Goal: Navigation & Orientation: Find specific page/section

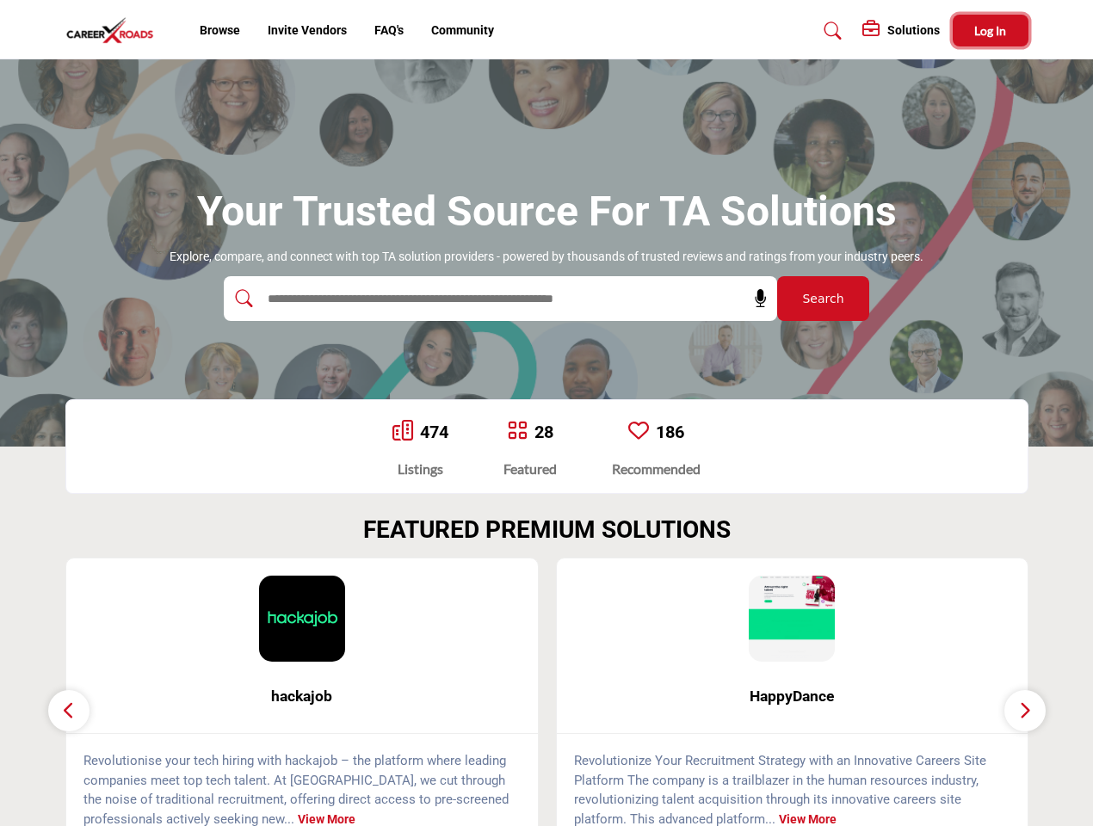
click at [991, 30] on span "Log In" at bounding box center [990, 30] width 32 height 15
click at [755, 299] on icon at bounding box center [760, 298] width 17 height 17
click at [547, 692] on div "HappyDance ... View More" at bounding box center [792, 703] width 491 height 290
click at [302, 696] on span "hackajob" at bounding box center [302, 696] width 420 height 22
click at [793, 696] on span "HappyDance" at bounding box center [793, 696] width 420 height 22
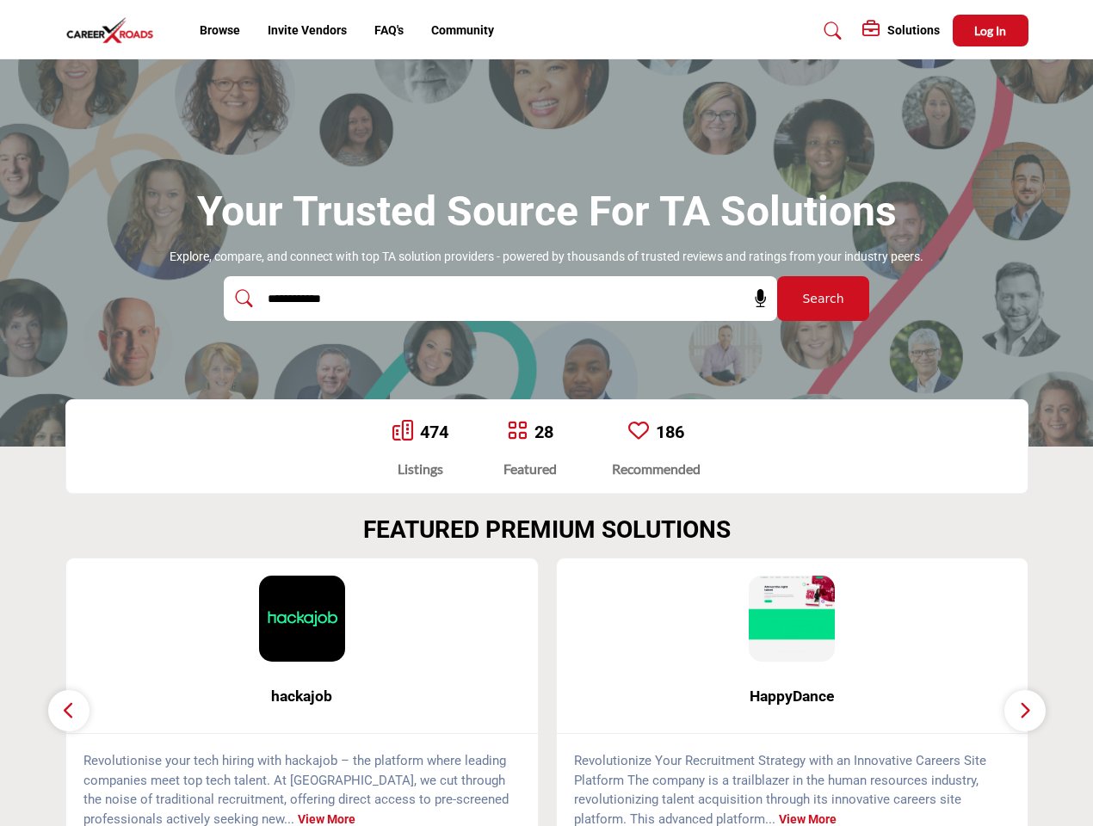
type input "**********"
click at [69, 711] on icon "button" at bounding box center [69, 711] width 14 height 22
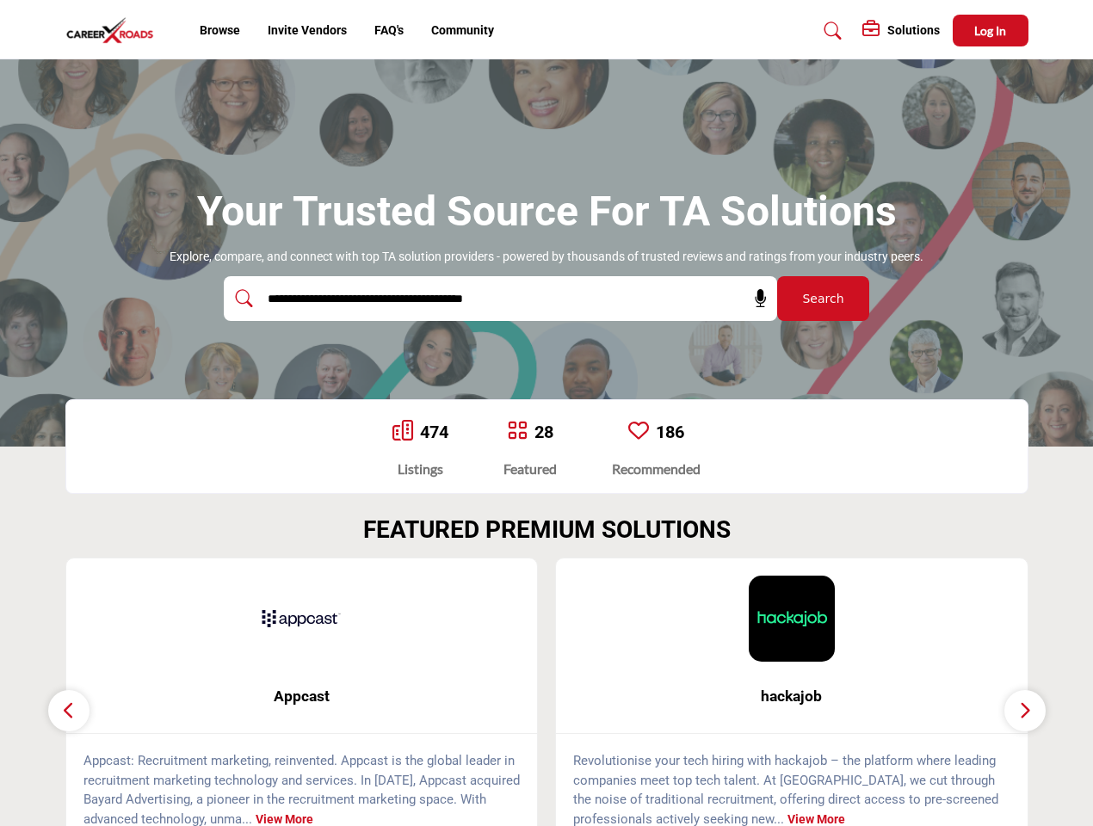
click at [1025, 711] on icon "button" at bounding box center [1025, 711] width 14 height 22
